Goal: Transaction & Acquisition: Purchase product/service

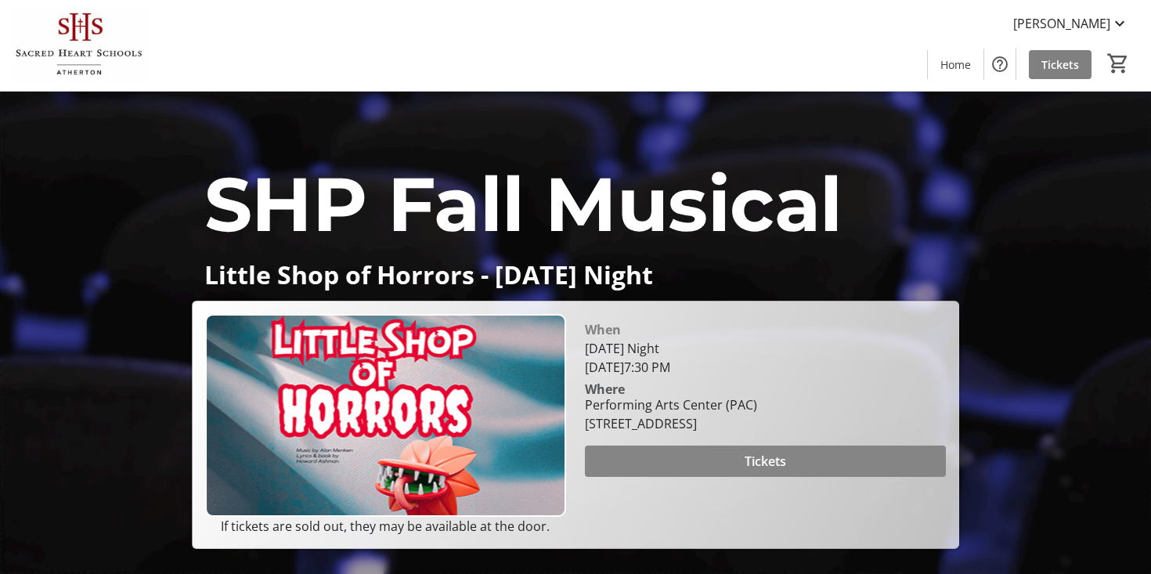
click at [748, 464] on span at bounding box center [765, 461] width 361 height 38
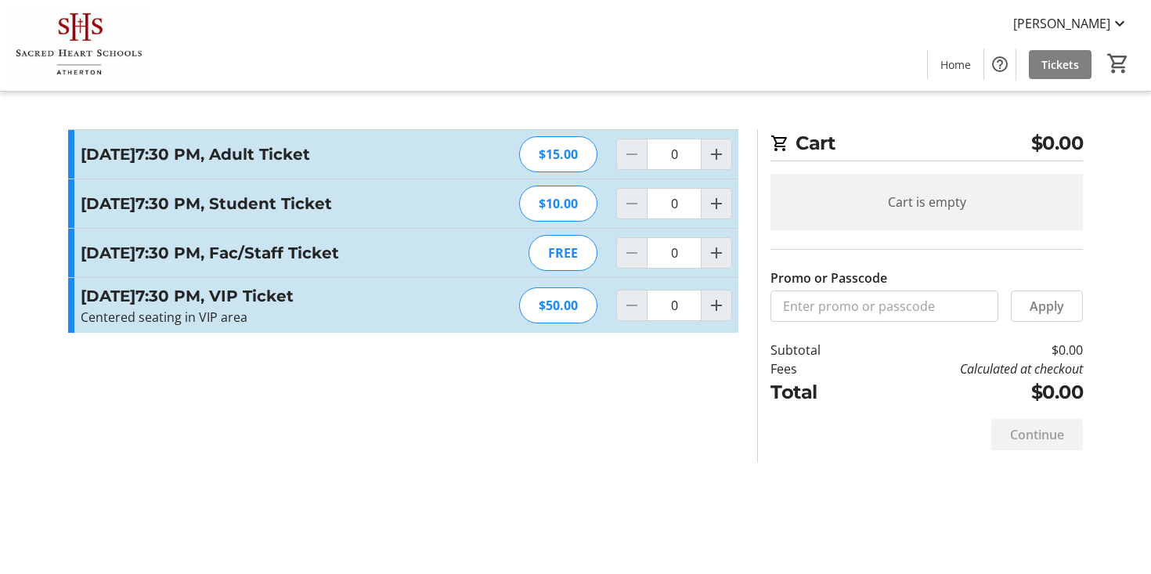
click at [533, 153] on div "$15.00" at bounding box center [558, 154] width 78 height 36
click at [714, 157] on mat-icon "Increment by one" at bounding box center [716, 154] width 19 height 19
type input "1"
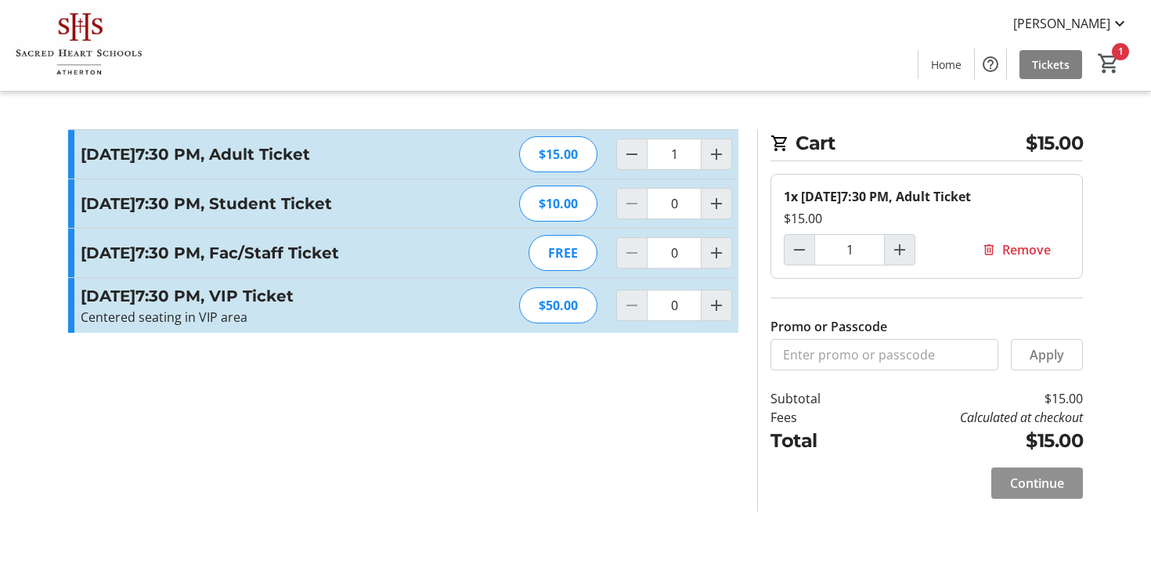
click at [1013, 492] on span "Continue" at bounding box center [1037, 483] width 54 height 19
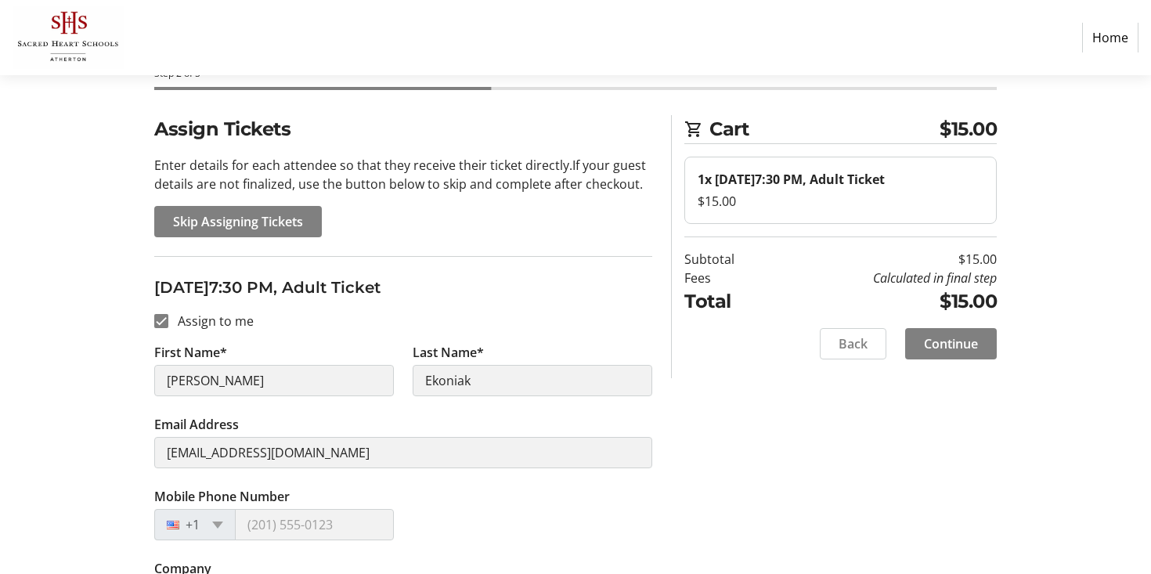
scroll to position [103, 0]
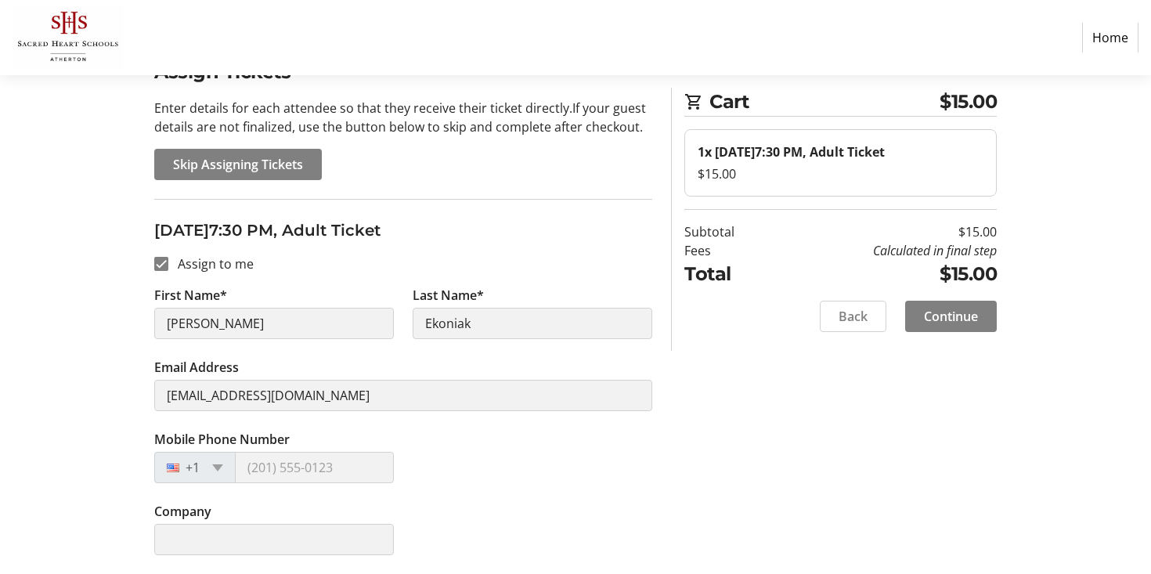
click at [255, 445] on label "Mobile Phone Number" at bounding box center [221, 439] width 135 height 19
click at [217, 464] on span at bounding box center [217, 467] width 11 height 7
click at [239, 172] on span "Skip Assigning Tickets" at bounding box center [238, 164] width 130 height 19
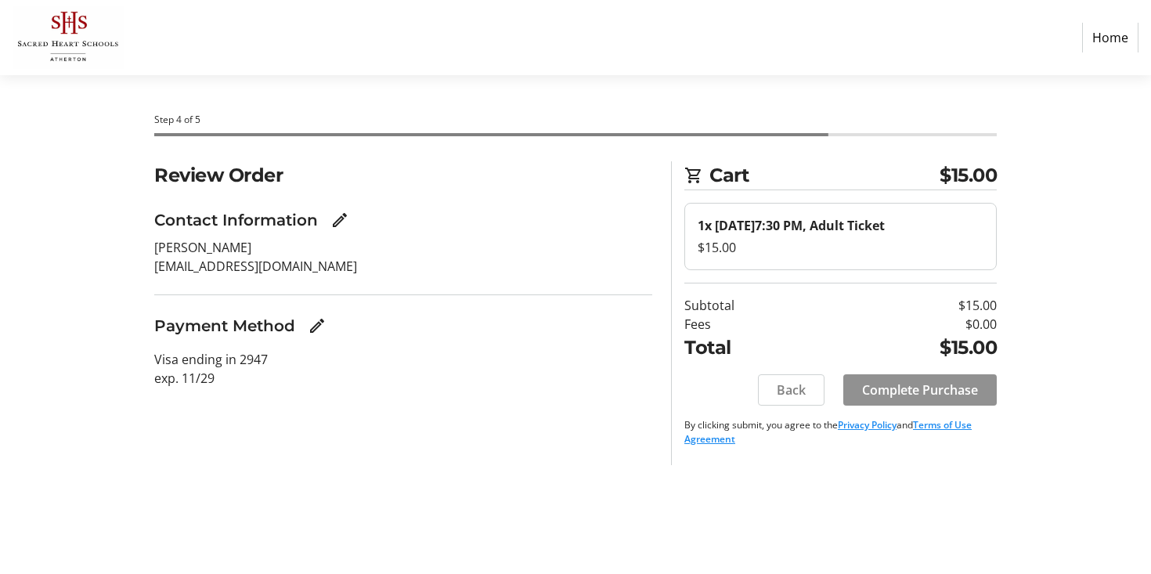
click at [895, 399] on span "Complete Purchase" at bounding box center [920, 389] width 116 height 19
